Goal: Information Seeking & Learning: Learn about a topic

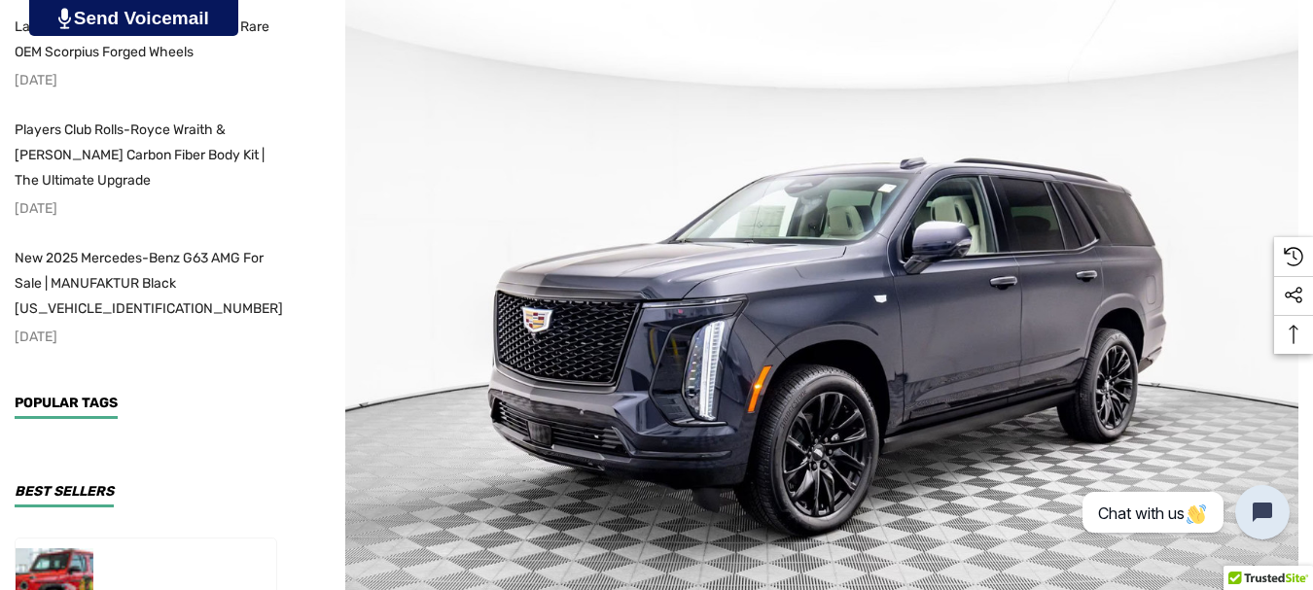
scroll to position [486, 0]
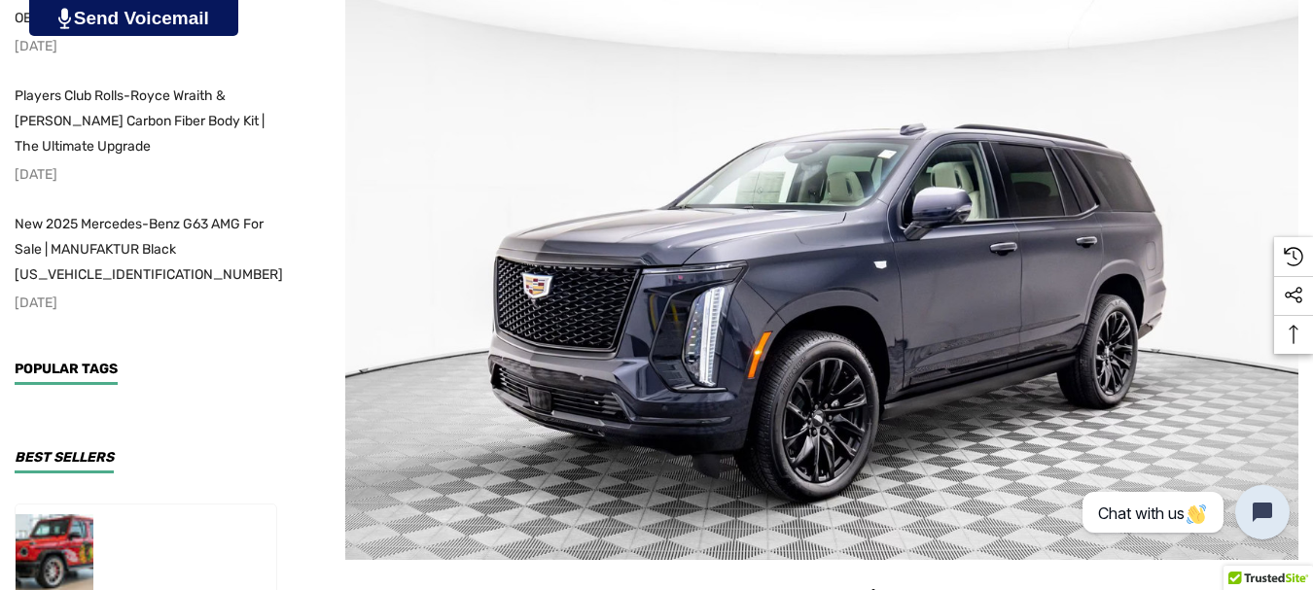
click at [1227, 298] on img at bounding box center [821, 251] width 953 height 619
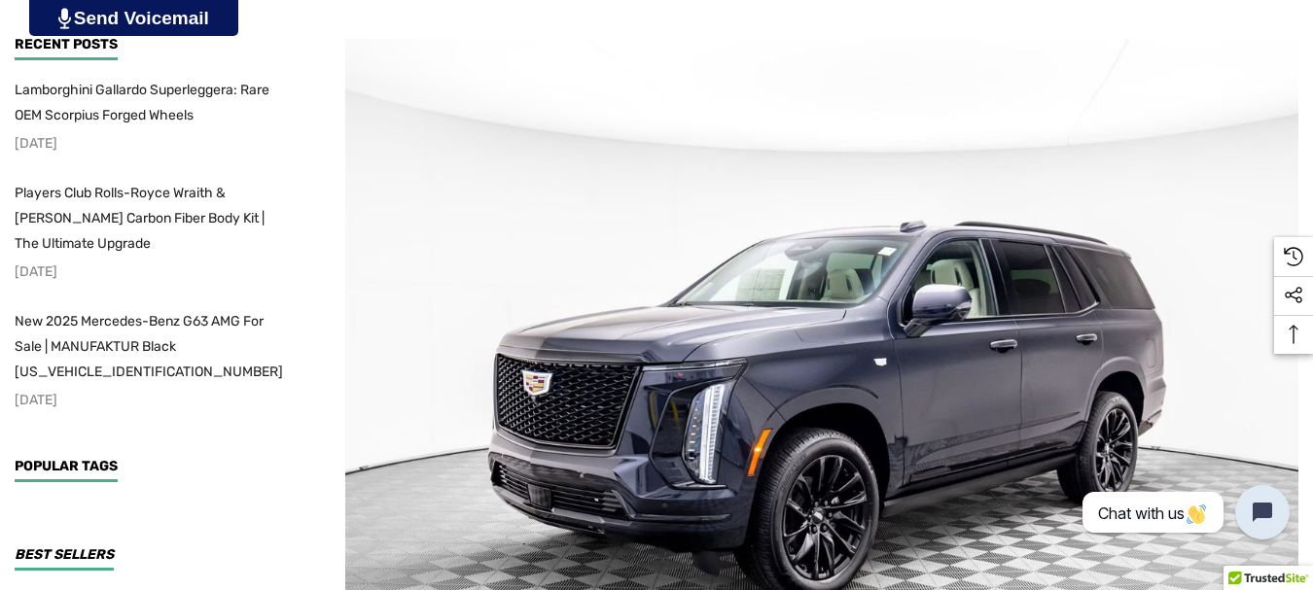
scroll to position [486, 0]
